Goal: Information Seeking & Learning: Learn about a topic

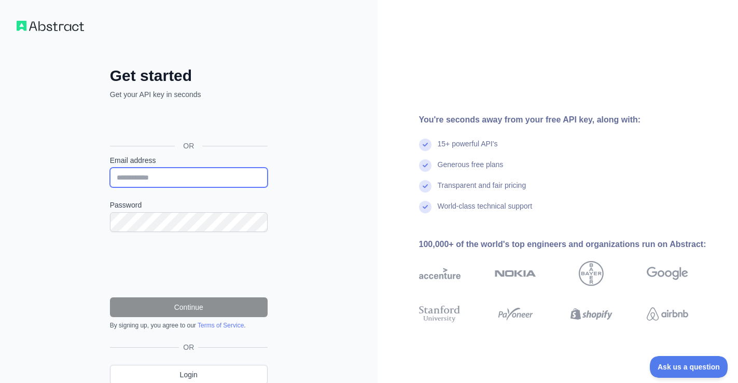
click at [165, 178] on input "Email address" at bounding box center [189, 177] width 158 height 20
type input "**********"
click at [318, 208] on div "**********" at bounding box center [188, 213] width 377 height 426
click at [223, 121] on div "Sign in with Google. Opens in new tab" at bounding box center [187, 122] width 155 height 23
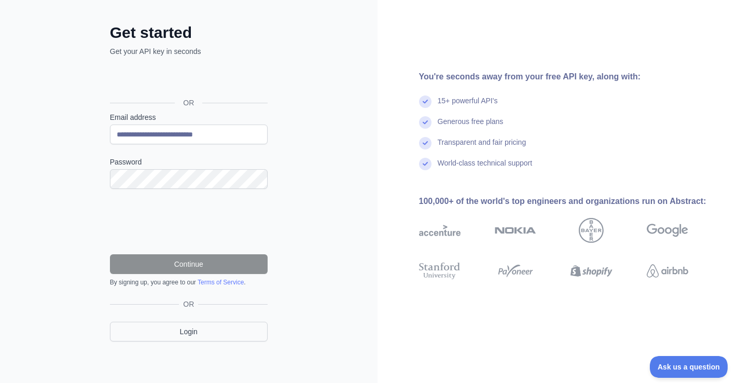
scroll to position [43, 0]
click at [188, 336] on link "Login" at bounding box center [189, 332] width 158 height 20
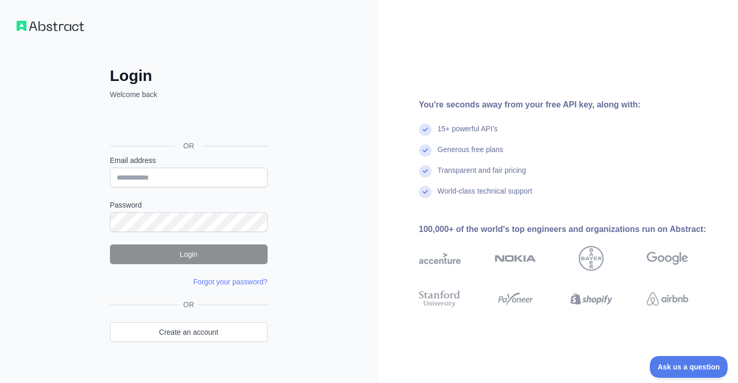
click at [197, 123] on div "Sign in with Google. Opens in new tab" at bounding box center [187, 122] width 155 height 23
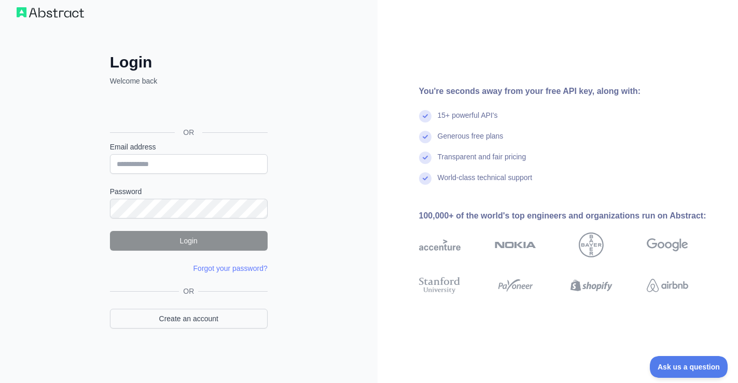
scroll to position [13, 0]
click at [184, 321] on link "Create an account" at bounding box center [189, 319] width 158 height 20
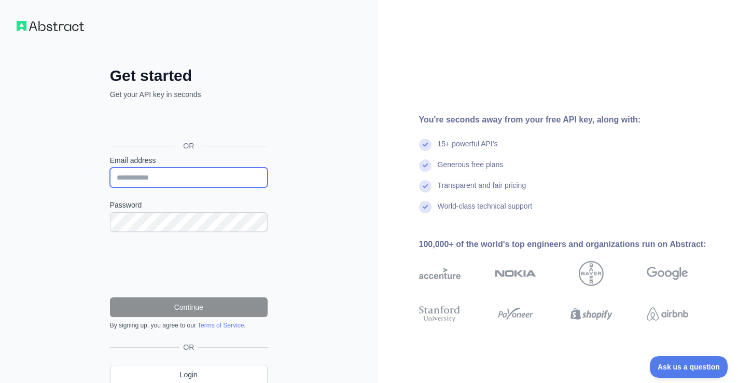
click at [164, 177] on input "Email address" at bounding box center [189, 177] width 158 height 20
type input "**********"
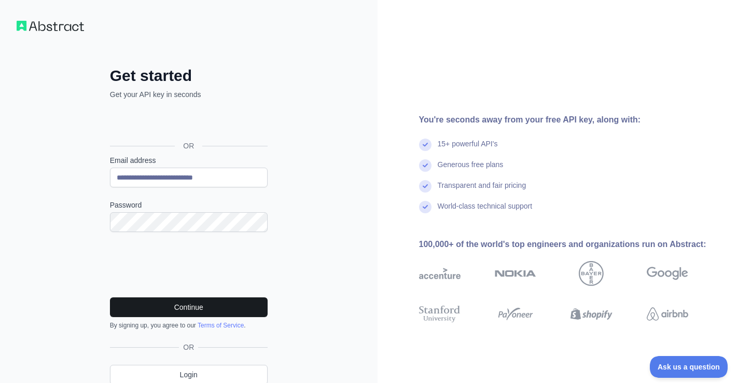
click at [181, 303] on button "Continue" at bounding box center [189, 307] width 158 height 20
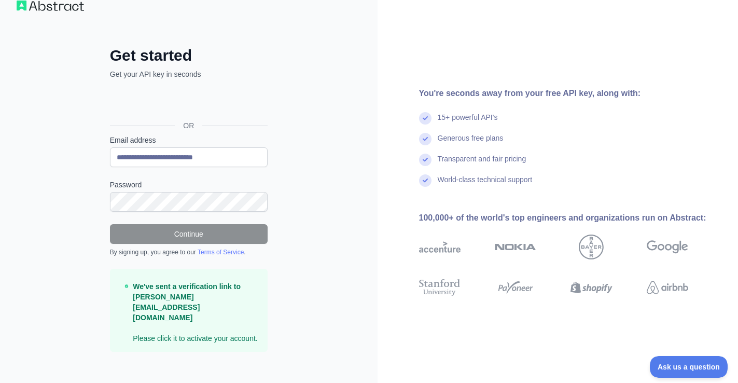
scroll to position [20, 0]
click at [186, 248] on div "By signing up, you agree to our Terms of Service ." at bounding box center [189, 252] width 158 height 8
click at [151, 318] on p "We've sent a verification link to [PERSON_NAME][EMAIL_ADDRESS][DOMAIN_NAME] Ple…" at bounding box center [196, 312] width 126 height 62
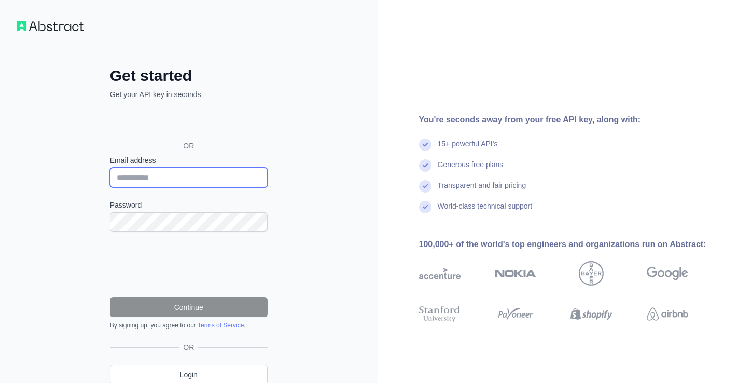
click at [155, 176] on input "Email address" at bounding box center [189, 177] width 158 height 20
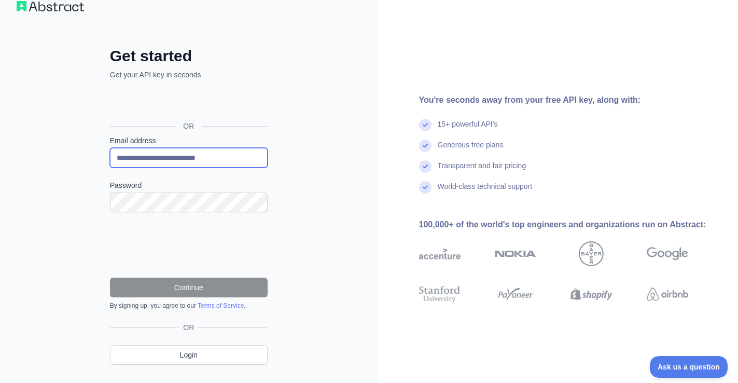
type input "**********"
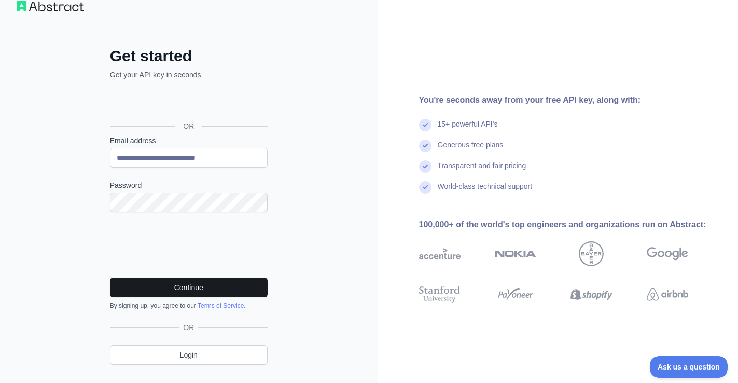
click at [174, 285] on button "Continue" at bounding box center [189, 287] width 158 height 20
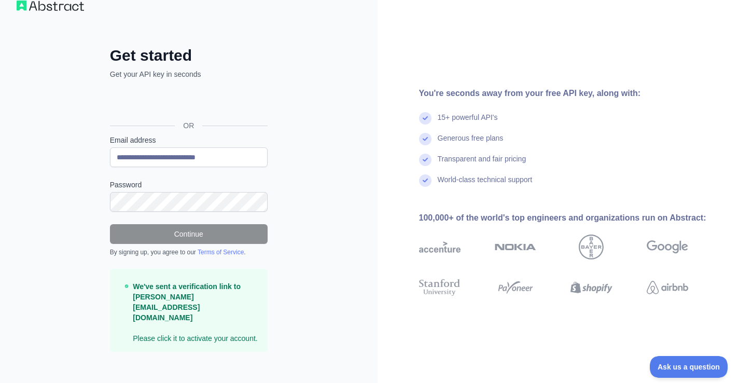
scroll to position [20, 0]
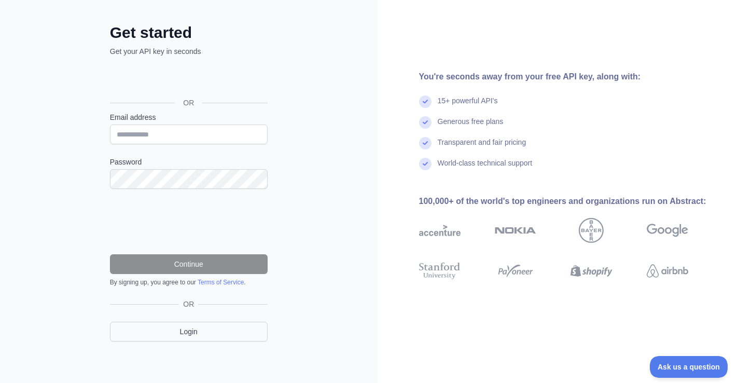
scroll to position [43, 0]
click at [188, 335] on link "Login" at bounding box center [189, 332] width 158 height 20
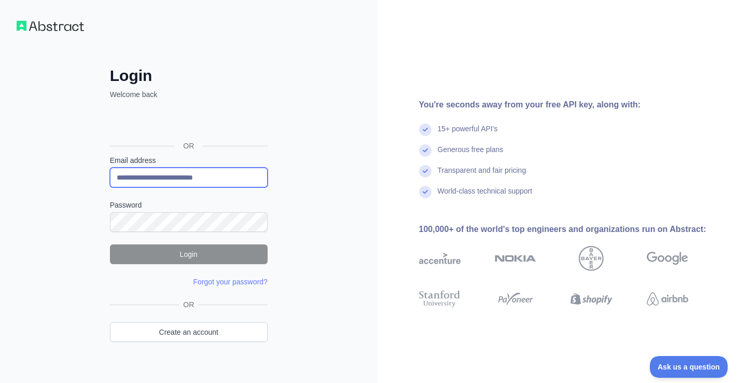
type input "**********"
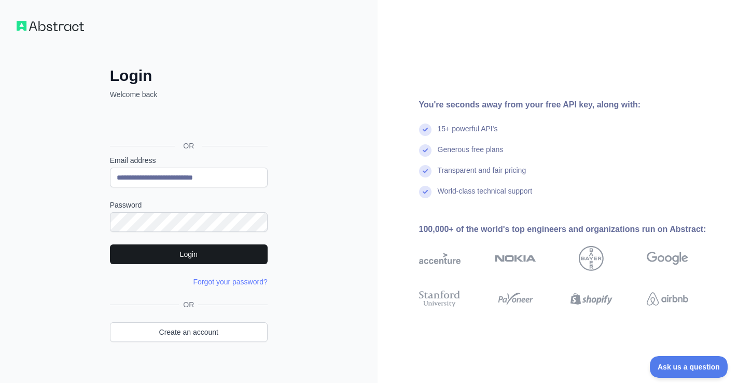
click at [184, 258] on button "Login" at bounding box center [189, 254] width 158 height 20
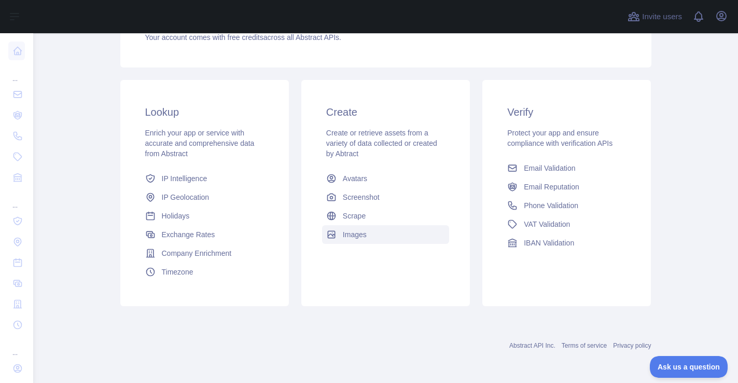
scroll to position [134, 0]
click at [195, 199] on span "IP Geolocation" at bounding box center [186, 197] width 48 height 10
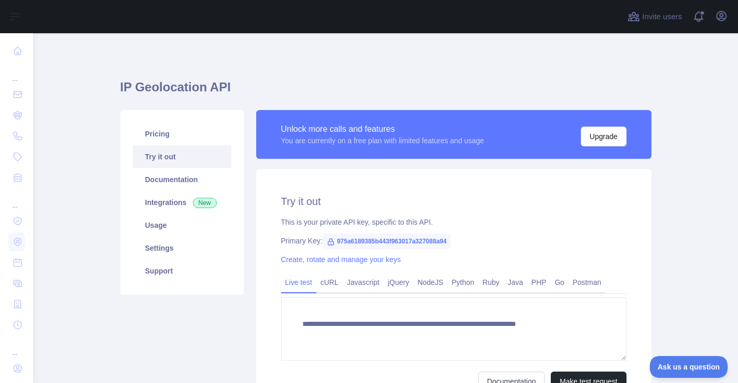
type textarea "**********"
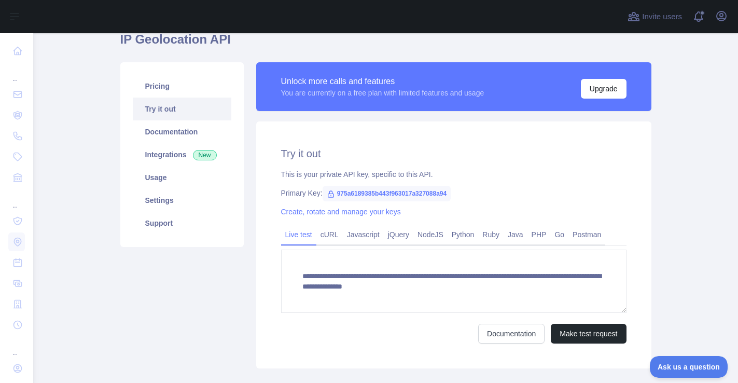
scroll to position [68, 0]
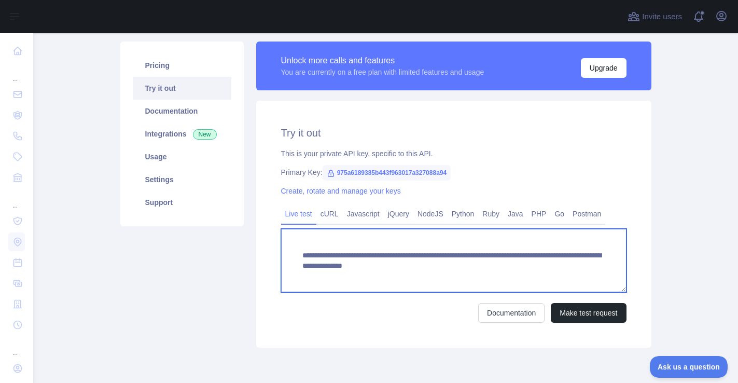
click at [357, 261] on textarea "**********" at bounding box center [453, 260] width 345 height 63
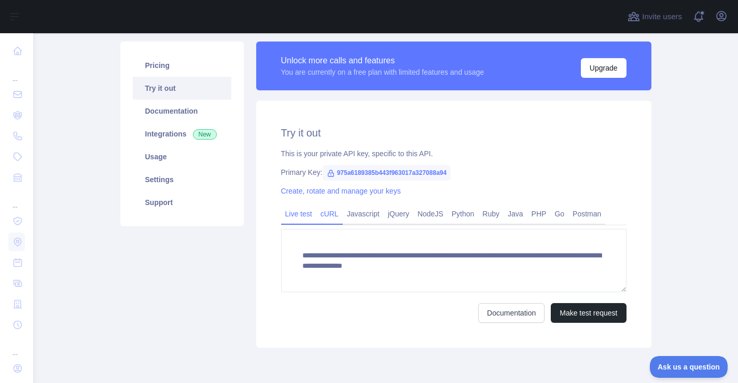
click at [322, 216] on link "cURL" at bounding box center [329, 213] width 26 height 17
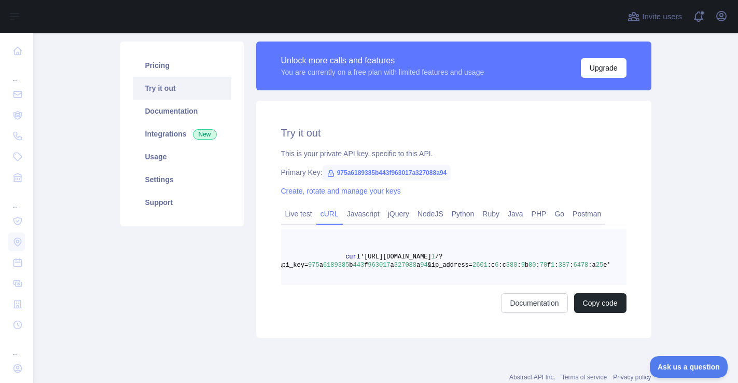
scroll to position [0, 19]
click at [402, 218] on link "jQuery" at bounding box center [399, 213] width 30 height 17
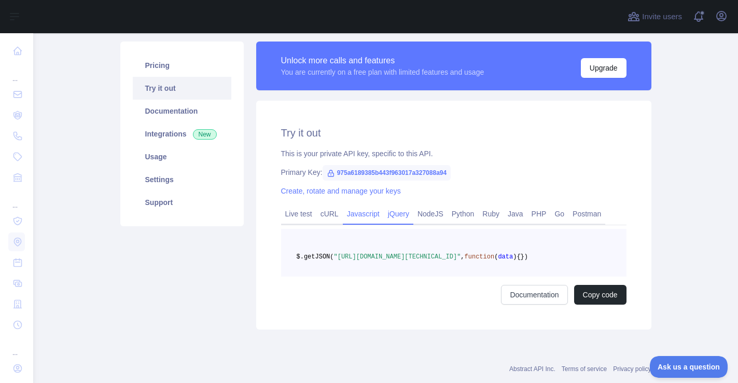
click at [352, 211] on link "Javascript" at bounding box center [363, 213] width 41 height 17
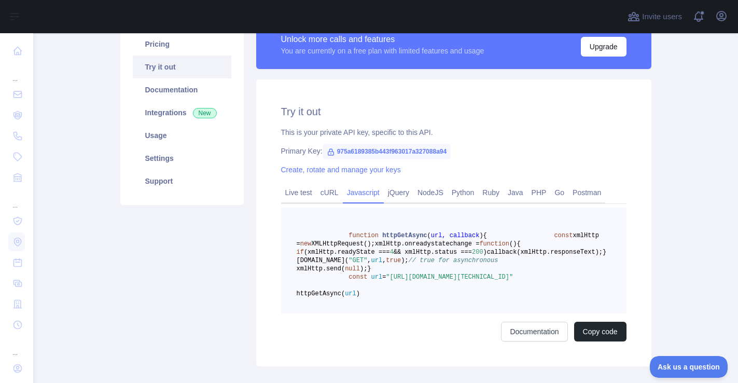
scroll to position [87, 0]
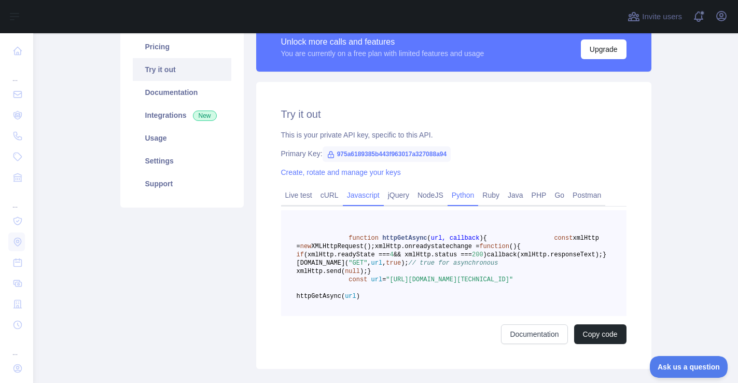
click at [470, 191] on link "Python" at bounding box center [462, 195] width 31 height 17
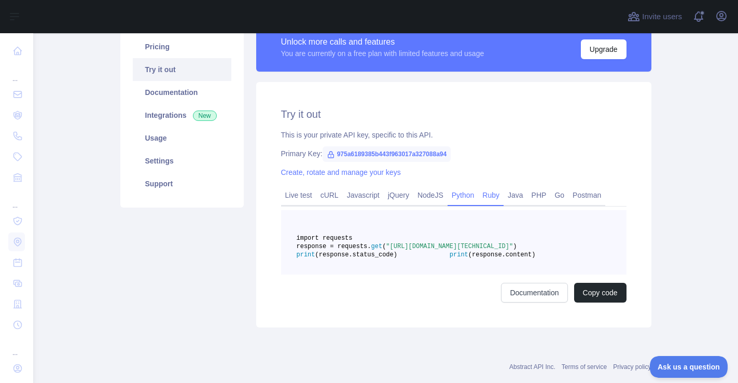
click at [493, 194] on link "Ruby" at bounding box center [490, 195] width 25 height 17
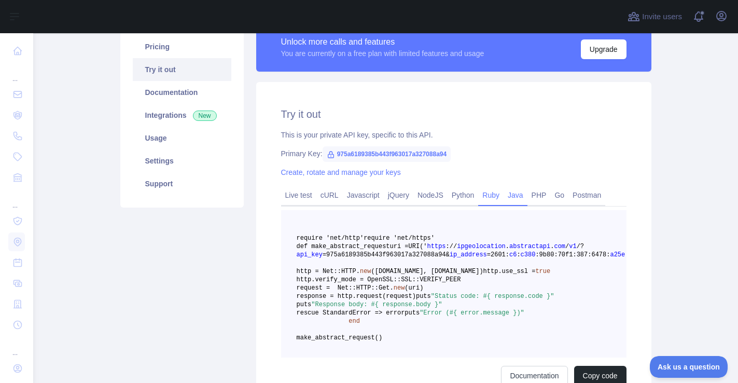
click at [524, 199] on link "Java" at bounding box center [515, 195] width 24 height 17
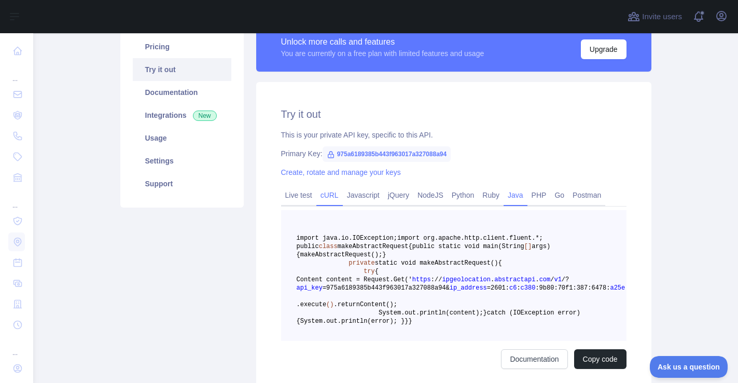
click at [343, 196] on link "cURL" at bounding box center [329, 195] width 26 height 17
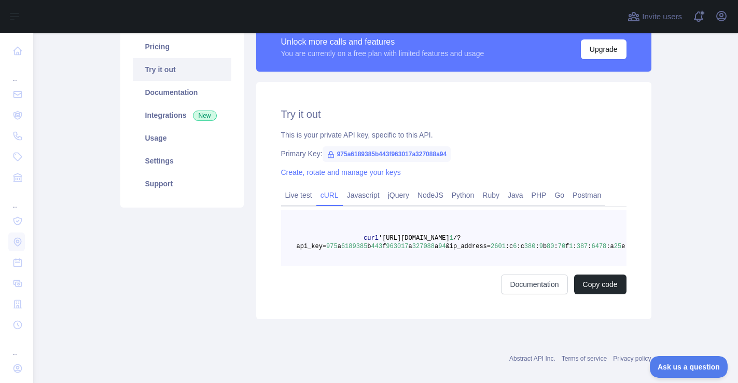
click at [403, 152] on span "975a6189385b443f963017a327088a94" at bounding box center [386, 154] width 129 height 16
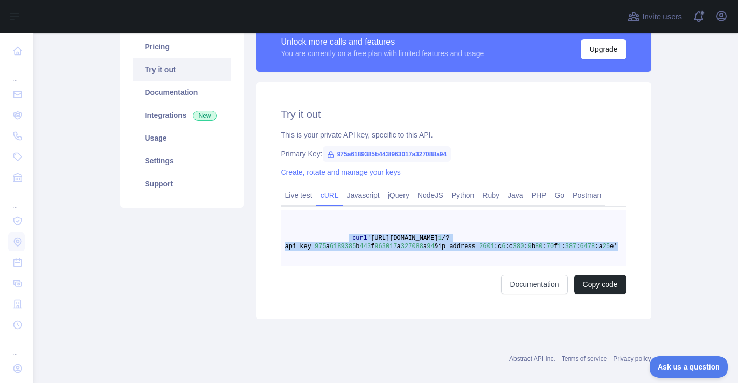
scroll to position [0, 19]
drag, startPoint x: 361, startPoint y: 237, endPoint x: 629, endPoint y: 255, distance: 268.6
click at [629, 255] on div "Try it out This is your private API key, specific to this API. Primary Key: 975…" at bounding box center [453, 200] width 395 height 237
copy span "curl 'https://ipgeolocation.abstractapi.com/v 1 /?api_key= 975 a 6189385 b 443 …"
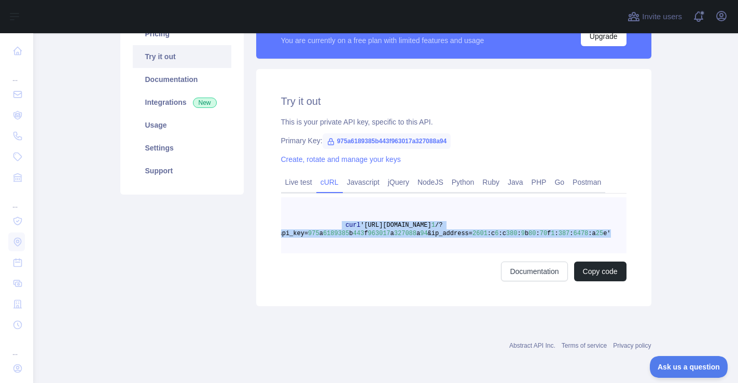
scroll to position [0, 0]
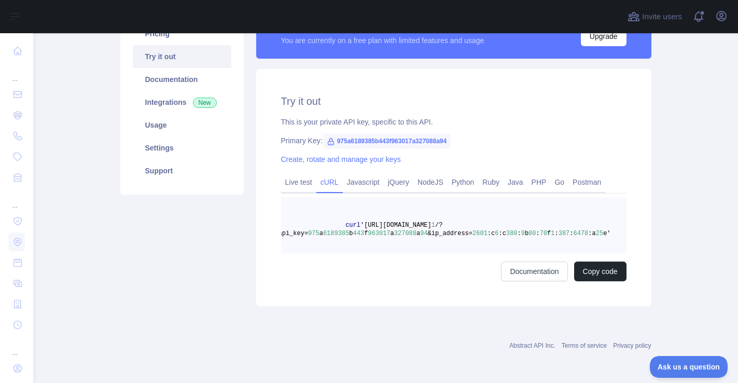
click at [532, 310] on div "Pricing Try it out Documentation Integrations New Usage Settings Support Unlock…" at bounding box center [385, 158] width 543 height 308
click at [574, 216] on pre "curl 'https://ipgeolocation.abstractapi.com/v 1 /?api_key= 975 a 6189385 b 443 …" at bounding box center [453, 225] width 345 height 56
click at [302, 178] on link "Live test" at bounding box center [298, 182] width 35 height 17
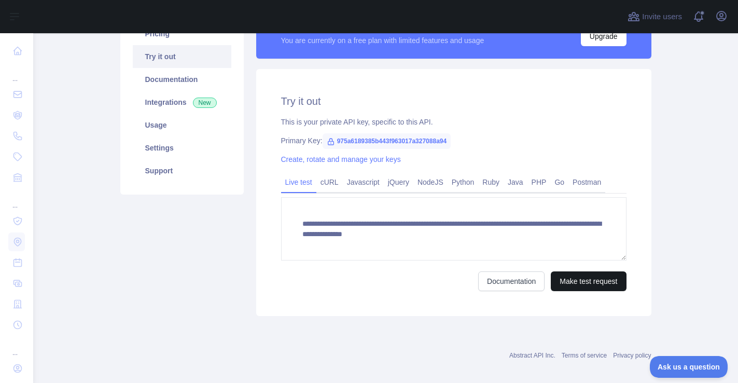
click at [554, 277] on button "Make test request" at bounding box center [587, 281] width 75 height 20
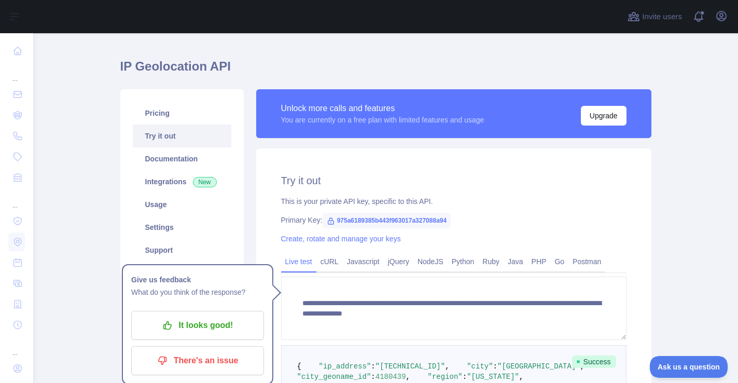
scroll to position [20, 0]
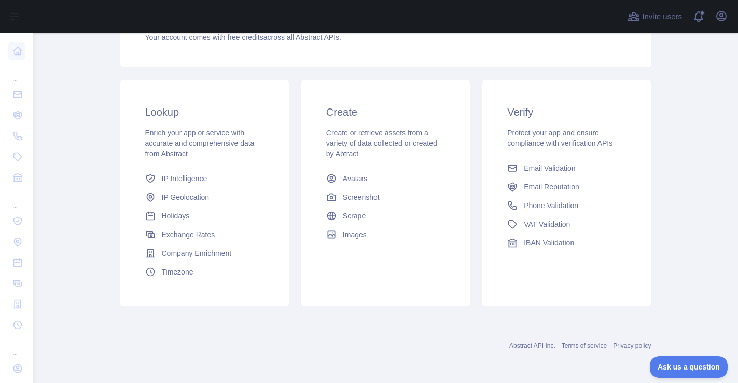
scroll to position [134, 0]
click at [193, 182] on span "IP Intelligence" at bounding box center [185, 178] width 46 height 10
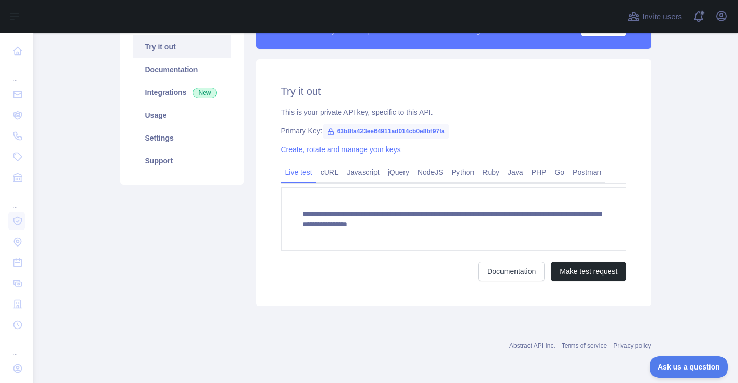
scroll to position [110, 0]
click at [606, 264] on button "Make test request" at bounding box center [587, 271] width 75 height 20
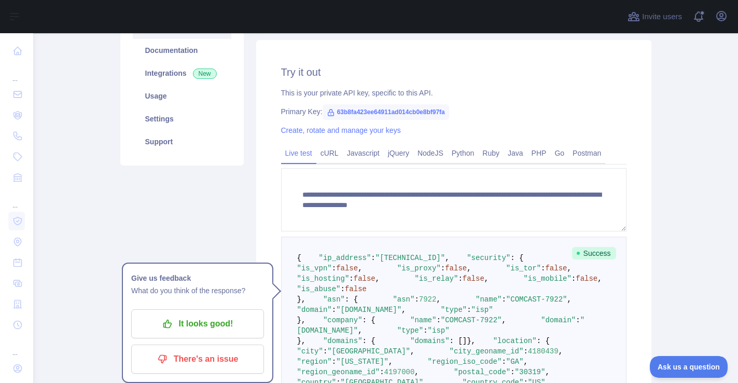
scroll to position [121, 0]
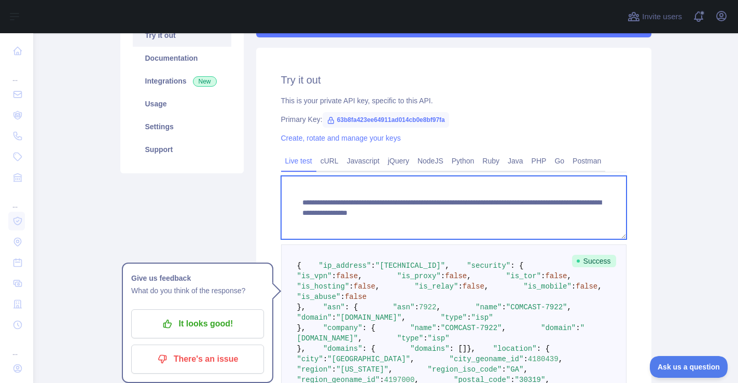
drag, startPoint x: 508, startPoint y: 212, endPoint x: 515, endPoint y: 222, distance: 12.1
click at [515, 222] on textarea "**********" at bounding box center [453, 207] width 345 height 63
click at [593, 226] on textarea "**********" at bounding box center [453, 207] width 345 height 63
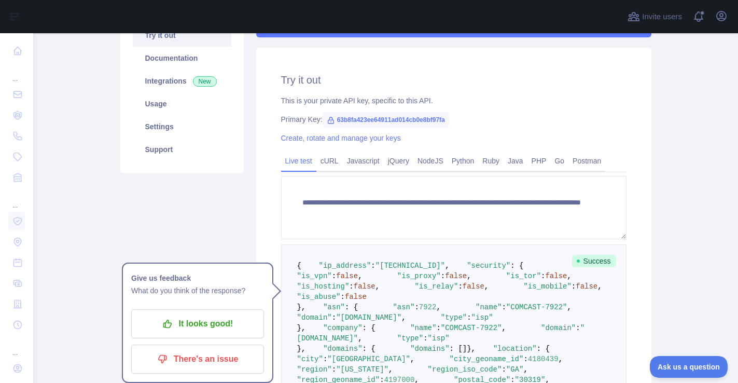
click at [686, 242] on main "**********" at bounding box center [385, 207] width 704 height 349
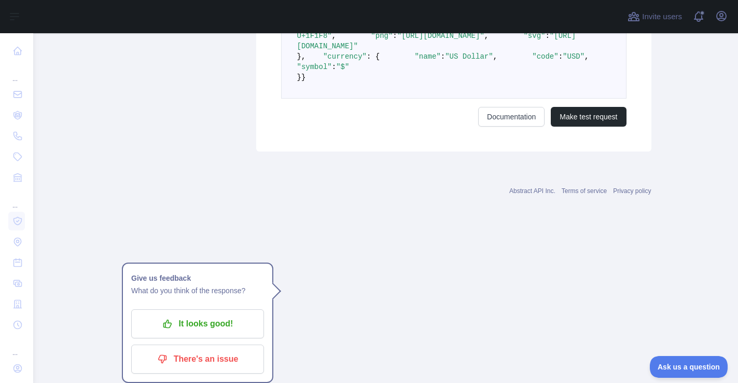
scroll to position [0, 0]
click at [606, 126] on button "Make test request" at bounding box center [587, 117] width 75 height 20
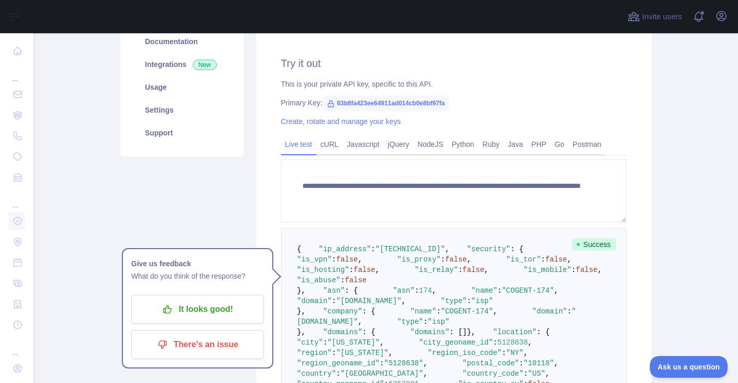
scroll to position [123, 0]
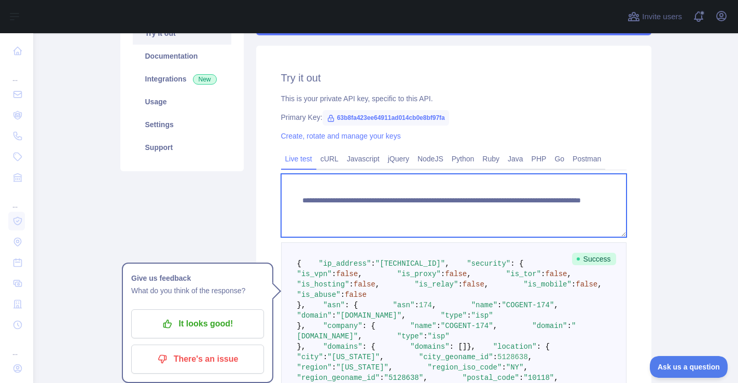
drag, startPoint x: 542, startPoint y: 210, endPoint x: 510, endPoint y: 209, distance: 32.1
click at [510, 209] on textarea "**********" at bounding box center [453, 205] width 345 height 63
paste textarea "**"
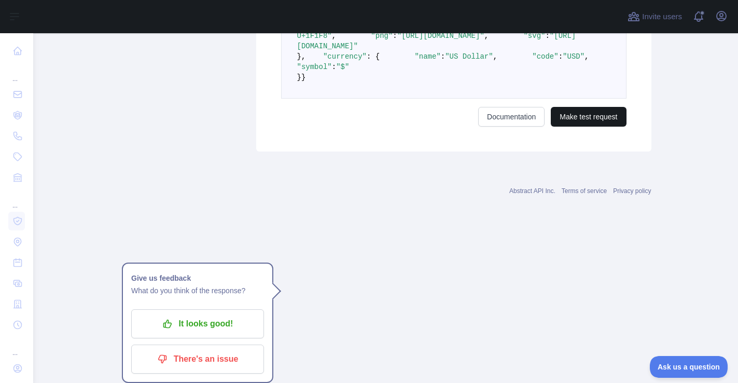
click at [602, 126] on button "Make test request" at bounding box center [587, 117] width 75 height 20
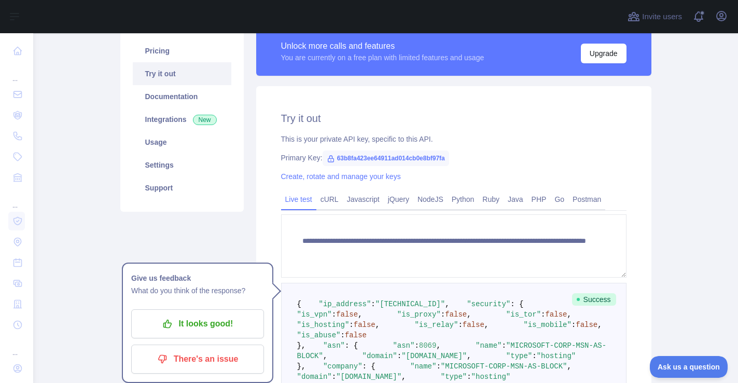
scroll to position [67, 0]
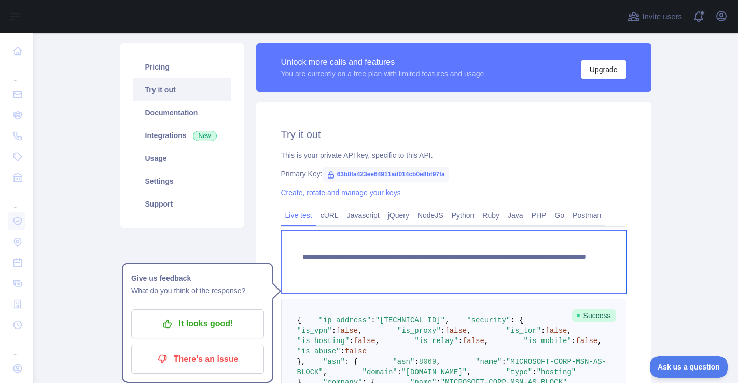
drag, startPoint x: 509, startPoint y: 267, endPoint x: 552, endPoint y: 267, distance: 43.0
click at [552, 267] on textarea "**********" at bounding box center [453, 261] width 345 height 63
paste textarea "*"
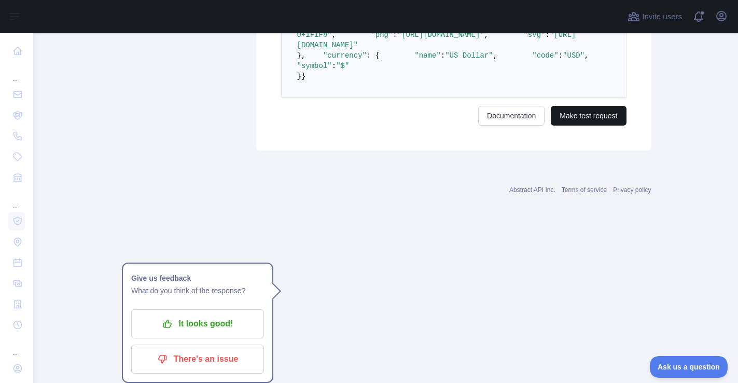
type textarea "**********"
click at [609, 126] on button "Make test request" at bounding box center [587, 117] width 75 height 20
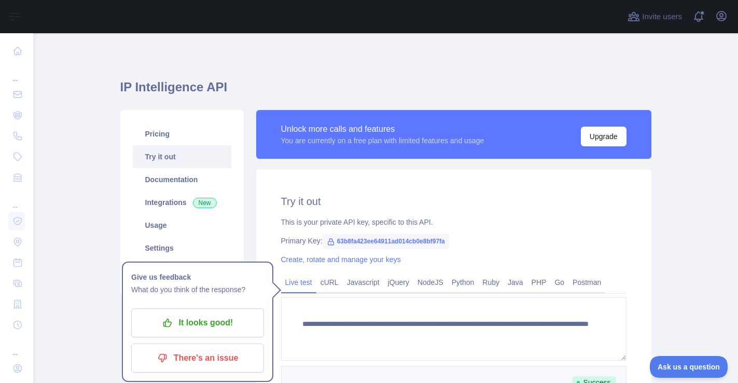
scroll to position [0, 0]
